Goal: Information Seeking & Learning: Learn about a topic

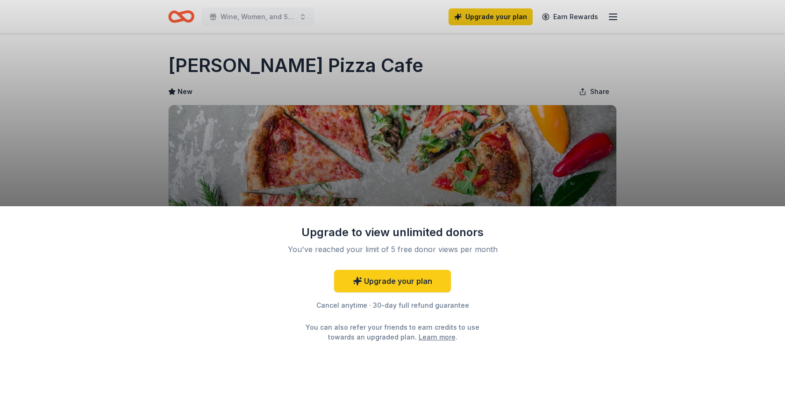
click at [184, 64] on div "Upgrade to view unlimited donors You've reached your limit of 5 free donor view…" at bounding box center [392, 206] width 785 height 412
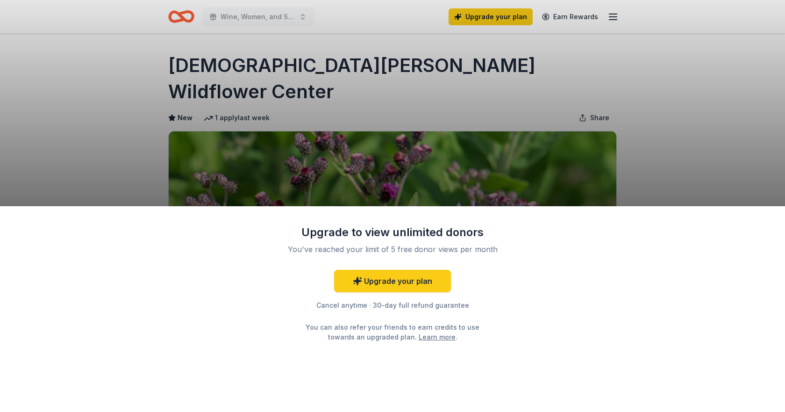
drag, startPoint x: 170, startPoint y: 65, endPoint x: 306, endPoint y: 60, distance: 136.6
